Goal: Task Accomplishment & Management: Manage account settings

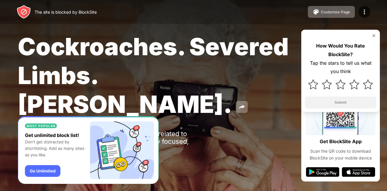
click at [373, 33] on img at bounding box center [373, 35] width 5 height 5
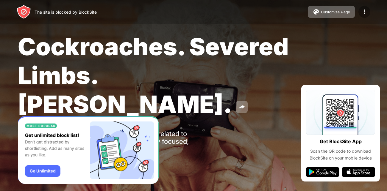
click at [365, 10] on img at bounding box center [364, 11] width 7 height 7
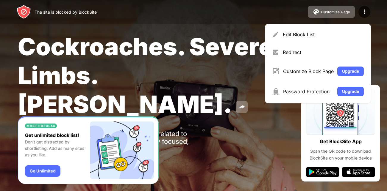
click at [245, 118] on div "Cockroaches. Severed Limbs. [PERSON_NAME]. Oops! [DOMAIN_NAME] is unavailable a…" at bounding box center [193, 101] width 387 height 203
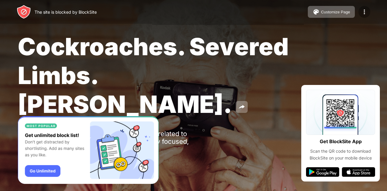
click at [364, 8] on img at bounding box center [364, 11] width 7 height 7
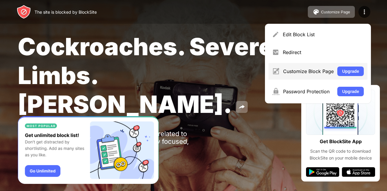
click at [315, 69] on div "Customize Block Page" at bounding box center [308, 71] width 51 height 6
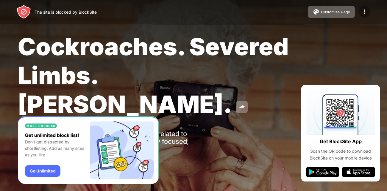
click at [363, 14] on img at bounding box center [364, 11] width 7 height 7
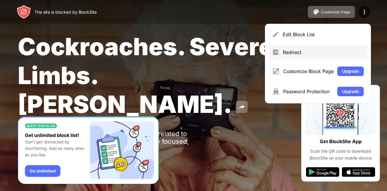
click at [334, 51] on div "Redirect" at bounding box center [323, 52] width 81 height 6
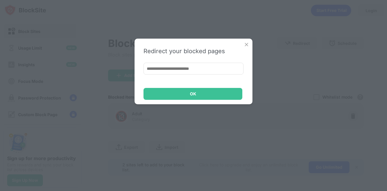
click at [245, 43] on img at bounding box center [246, 45] width 6 height 6
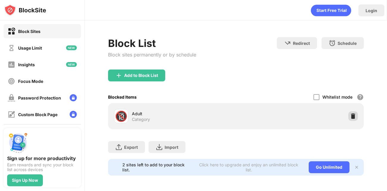
click at [354, 116] on img at bounding box center [353, 116] width 6 height 6
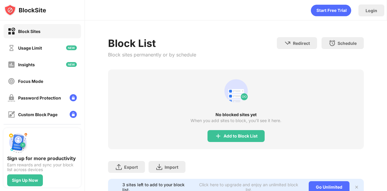
scroll to position [21, 0]
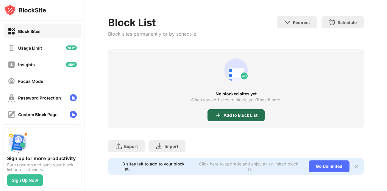
click at [222, 115] on div "Add to Block List" at bounding box center [235, 116] width 57 height 12
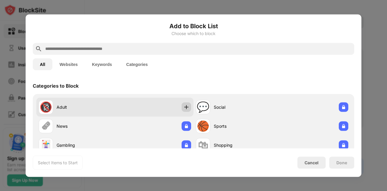
click at [186, 105] on img at bounding box center [186, 107] width 6 height 6
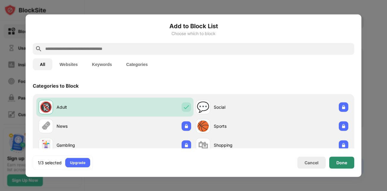
click at [344, 165] on div "Done" at bounding box center [341, 162] width 11 height 5
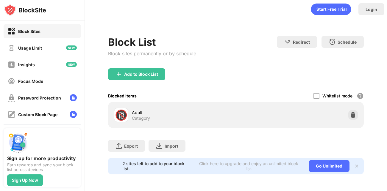
scroll to position [1, 0]
